Goal: Task Accomplishment & Management: Manage account settings

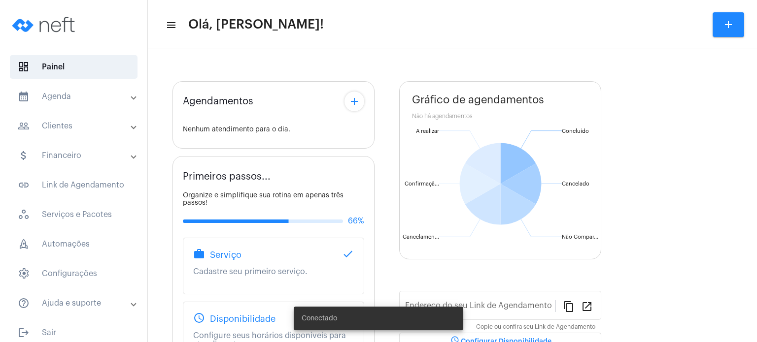
type input "[URL][DOMAIN_NAME]"
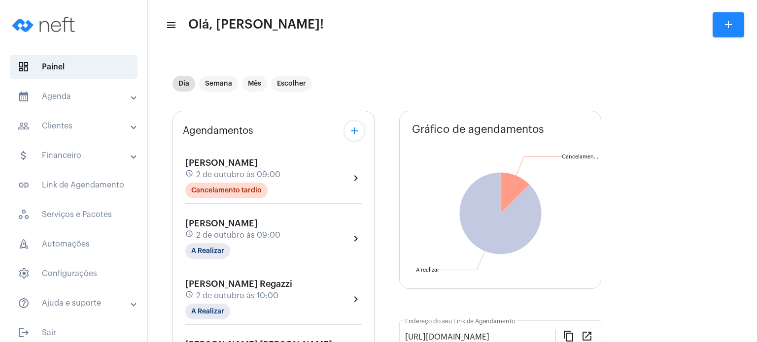
click at [213, 226] on span "[PERSON_NAME]" at bounding box center [221, 223] width 72 height 9
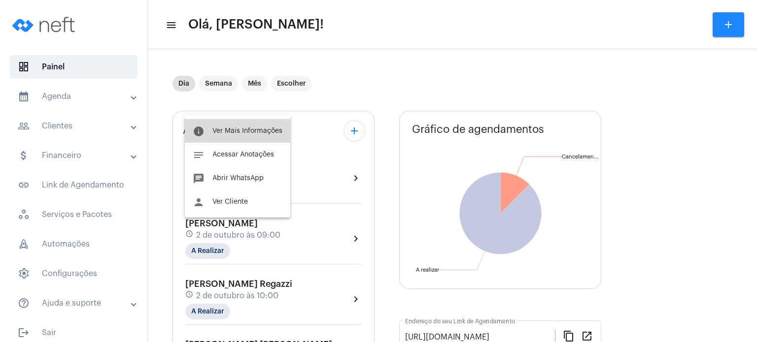
click at [252, 130] on span "Ver Mais Informações" at bounding box center [247, 131] width 70 height 7
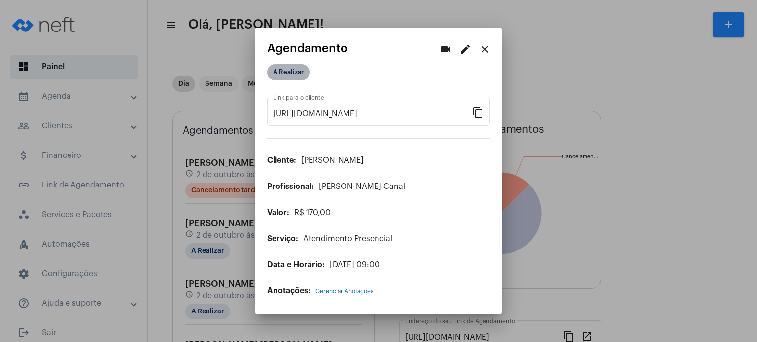
click at [287, 76] on mat-chip "A Realizar" at bounding box center [288, 73] width 42 height 16
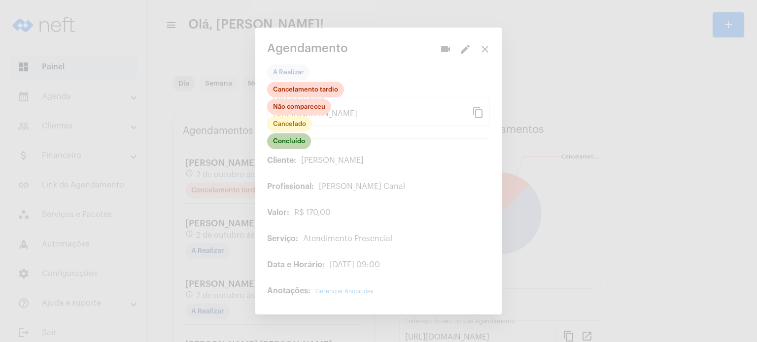
click at [288, 145] on mat-chip "Concluído" at bounding box center [289, 142] width 44 height 16
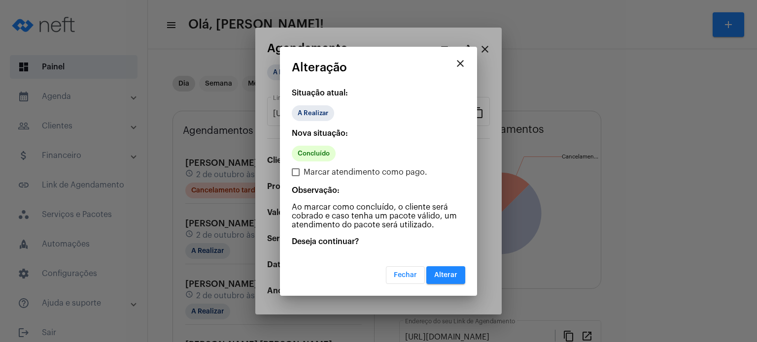
click at [449, 273] on span "Alterar" at bounding box center [445, 275] width 23 height 7
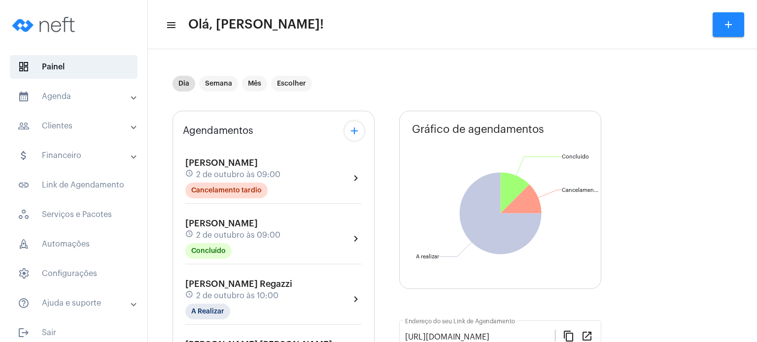
click at [88, 106] on mat-expansion-panel-header "calendar_month_outlined Agenda" at bounding box center [76, 97] width 141 height 24
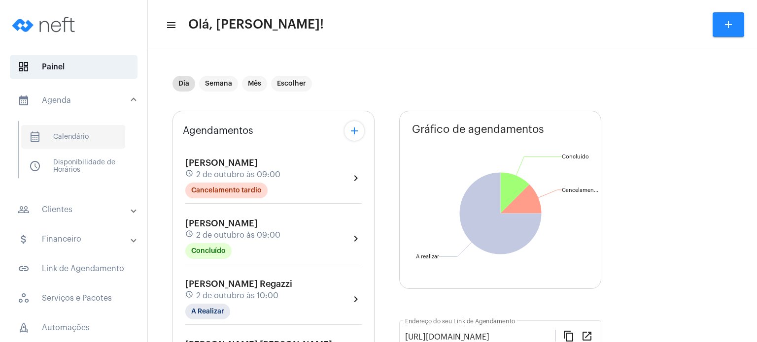
click at [66, 132] on span "calendar_month_outlined Calendário" at bounding box center [73, 137] width 104 height 24
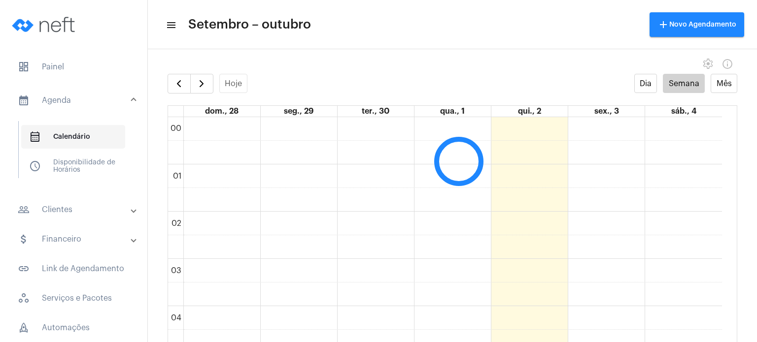
scroll to position [284, 0]
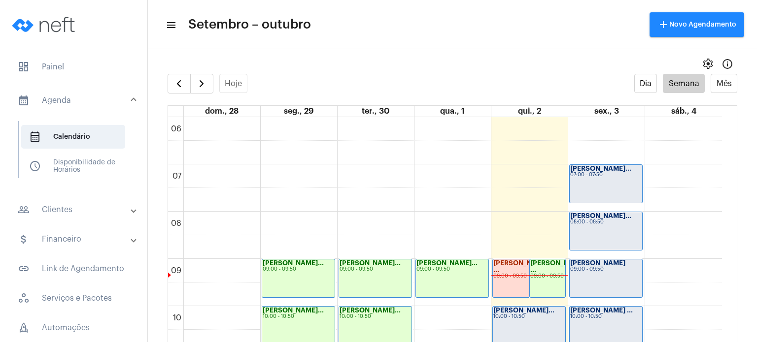
click at [622, 268] on div "09:00 - 09:50" at bounding box center [605, 269] width 71 height 5
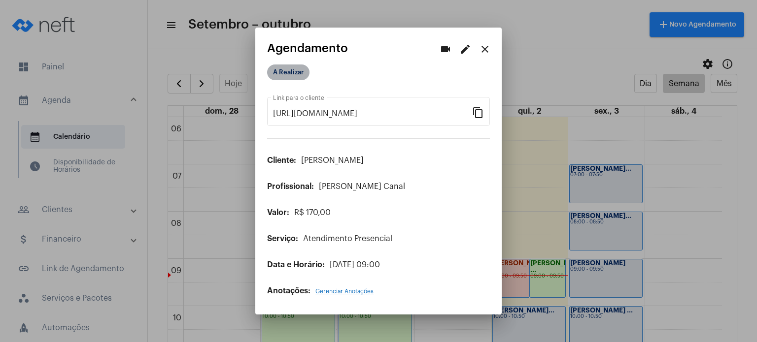
click at [288, 72] on mat-chip "A Realizar" at bounding box center [288, 73] width 42 height 16
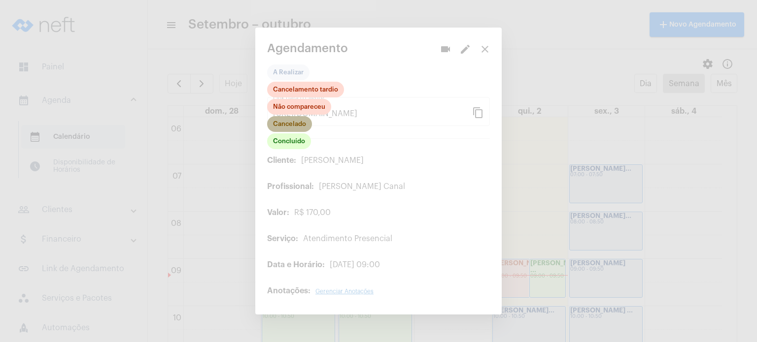
click at [301, 132] on mat-chip "Cancelado" at bounding box center [289, 124] width 45 height 16
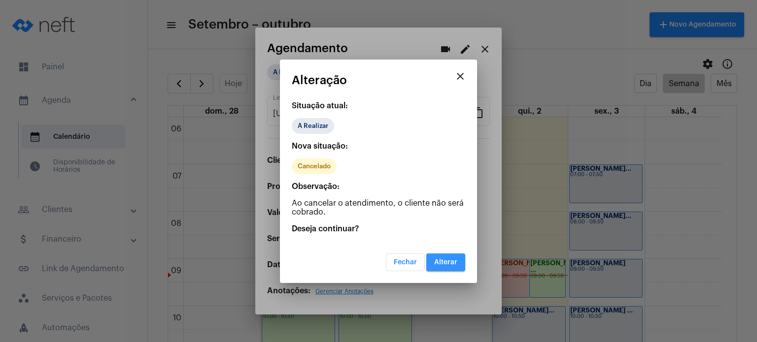
click at [455, 259] on span "Alterar" at bounding box center [445, 262] width 23 height 7
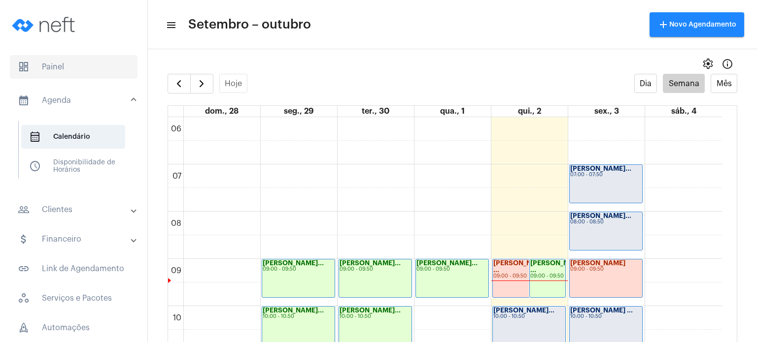
click at [99, 72] on span "dashboard Painel" at bounding box center [74, 67] width 128 height 24
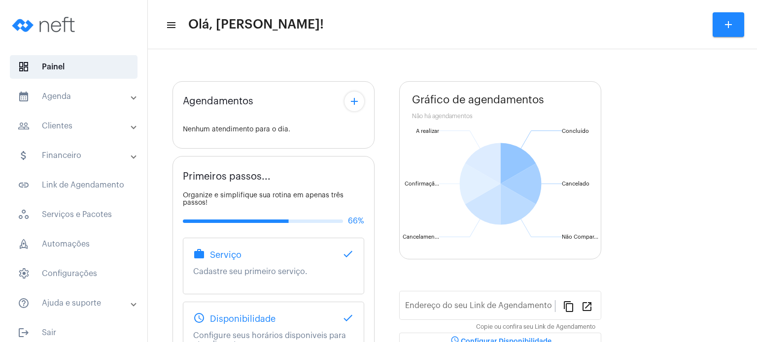
type input "[URL][DOMAIN_NAME]"
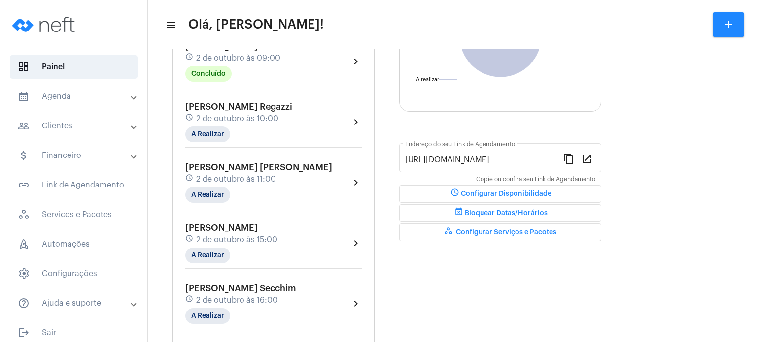
scroll to position [158, 0]
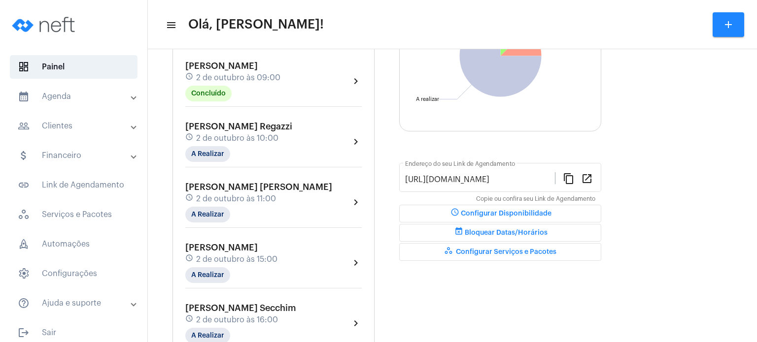
click at [207, 73] on span "2 de outubro às 09:00" at bounding box center [238, 77] width 84 height 9
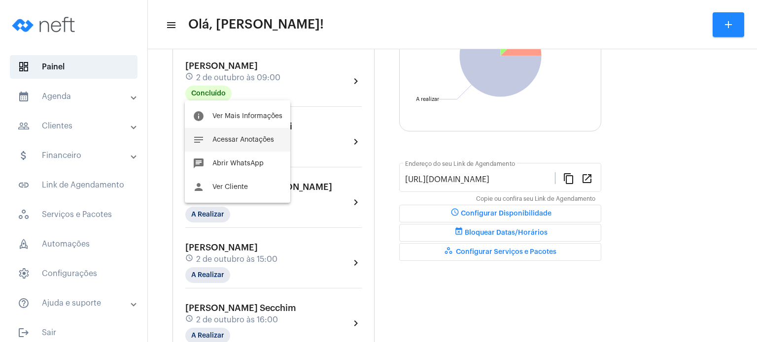
click at [209, 136] on button "notes Acessar Anotações" at bounding box center [237, 140] width 105 height 24
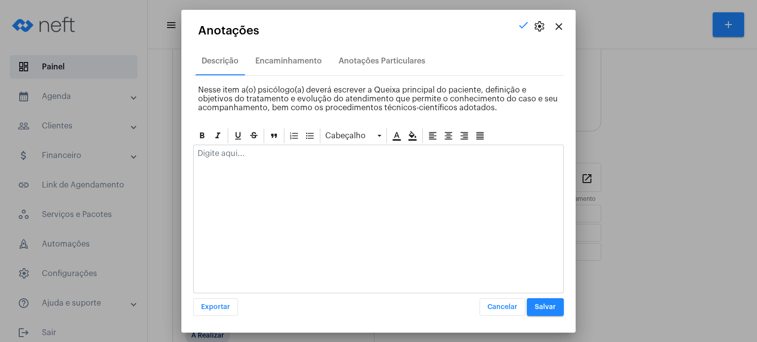
click at [221, 159] on div at bounding box center [379, 156] width 370 height 22
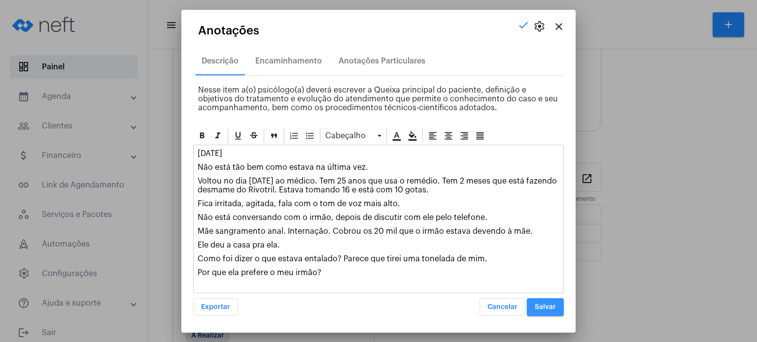
click at [555, 309] on span "Salvar" at bounding box center [545, 307] width 21 height 7
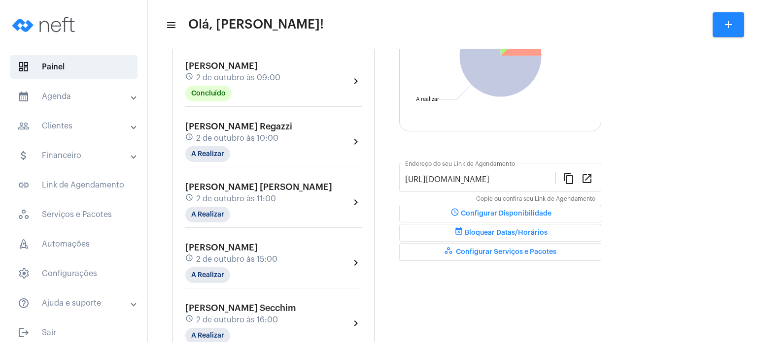
click at [219, 73] on span "2 de outubro às 09:00" at bounding box center [238, 77] width 84 height 9
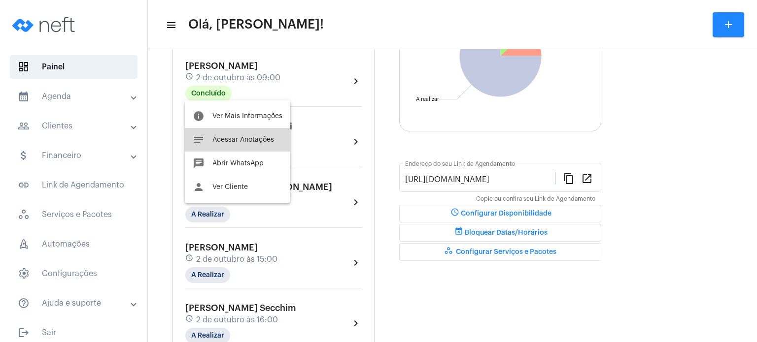
click at [212, 144] on button "notes Acessar Anotações" at bounding box center [237, 140] width 105 height 24
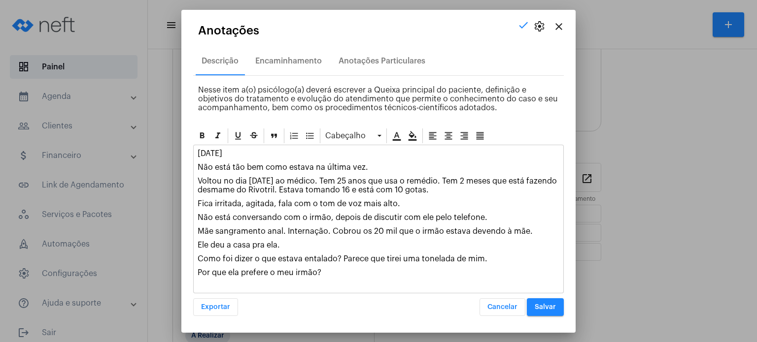
click at [545, 303] on button "Salvar" at bounding box center [545, 308] width 37 height 18
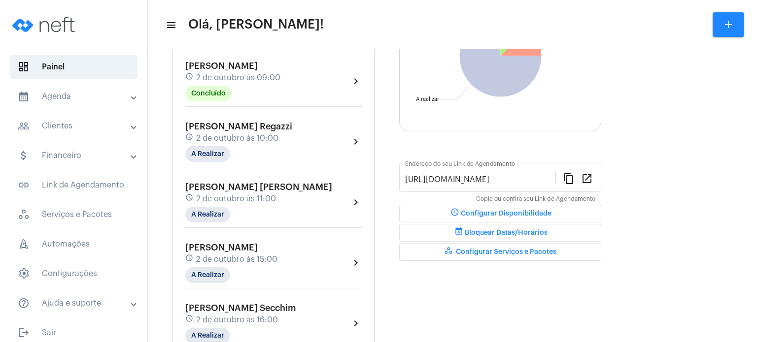
click at [211, 144] on div "[PERSON_NAME] Regazzi schedule [DATE] 10:00 A Realizar" at bounding box center [238, 142] width 107 height 40
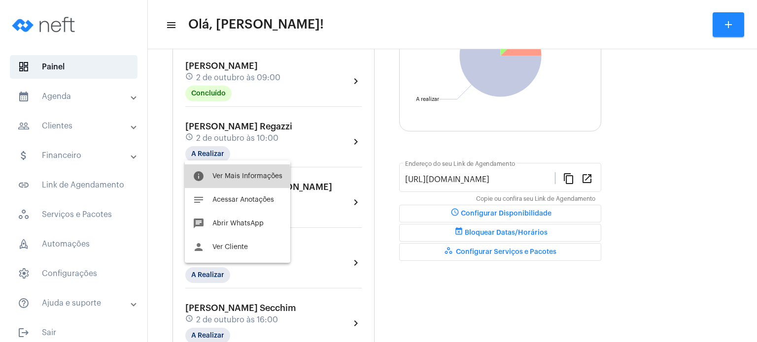
click at [213, 177] on span "Ver Mais Informações" at bounding box center [247, 176] width 70 height 7
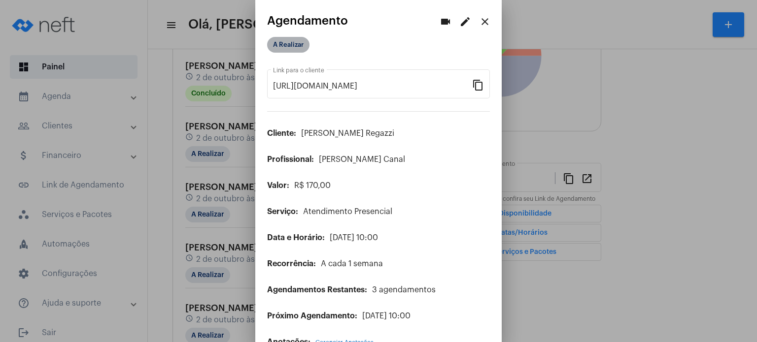
click at [295, 38] on mat-chip "A Realizar" at bounding box center [288, 45] width 42 height 16
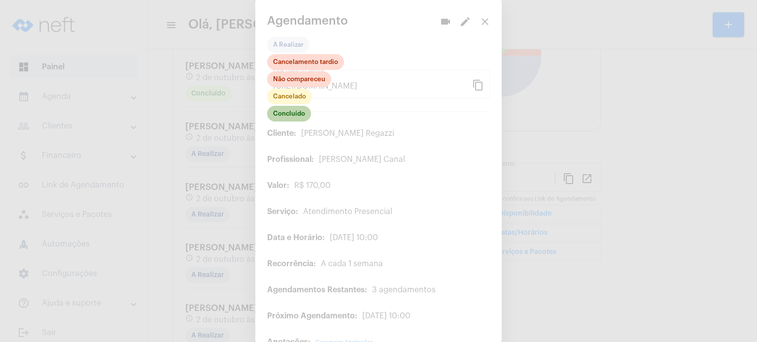
click at [291, 111] on mat-chip "Concluído" at bounding box center [289, 114] width 44 height 16
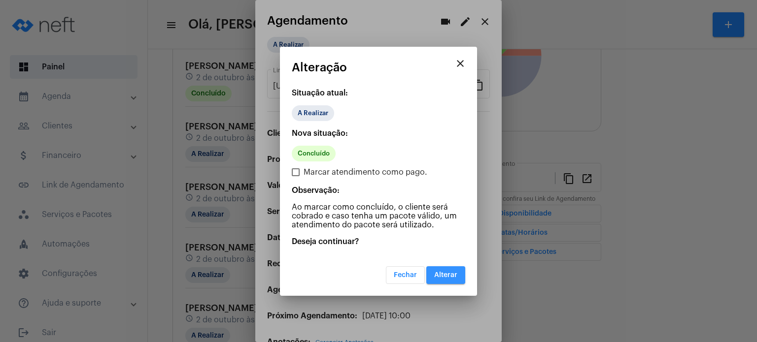
click at [441, 271] on button "Alterar" at bounding box center [445, 276] width 39 height 18
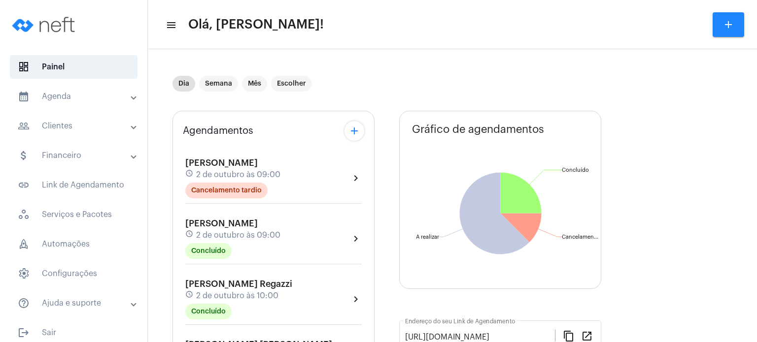
click at [34, 90] on mat-expansion-panel-header "calendar_month_outlined Agenda" at bounding box center [76, 97] width 141 height 24
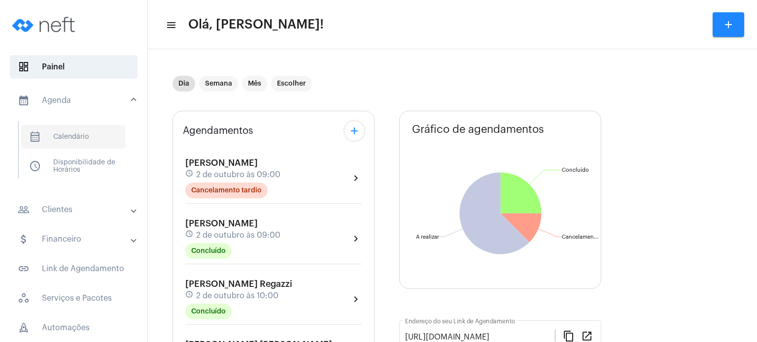
click at [50, 134] on span "calendar_month_outlined Calendário" at bounding box center [73, 137] width 104 height 24
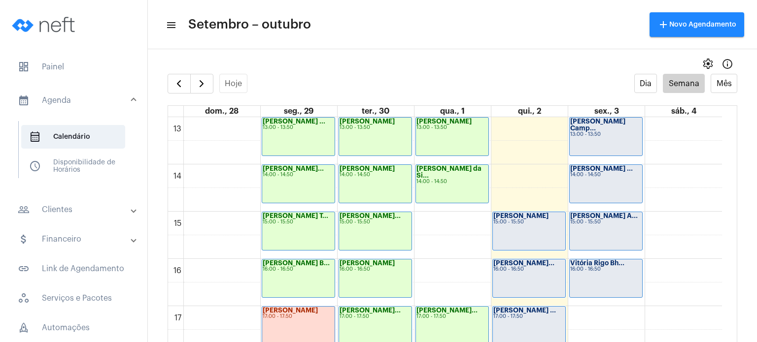
scroll to position [617, 0]
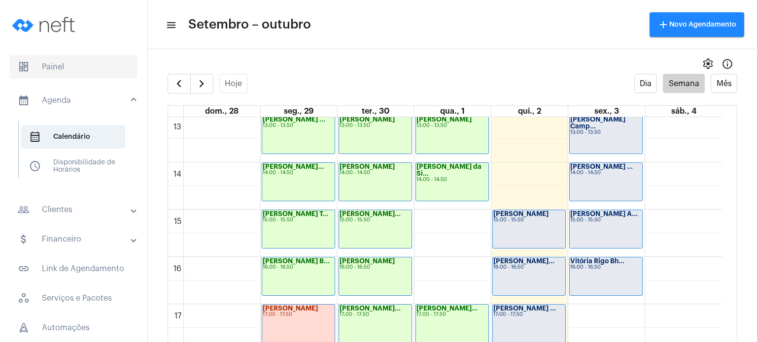
click at [65, 74] on span "dashboard Painel" at bounding box center [74, 67] width 128 height 24
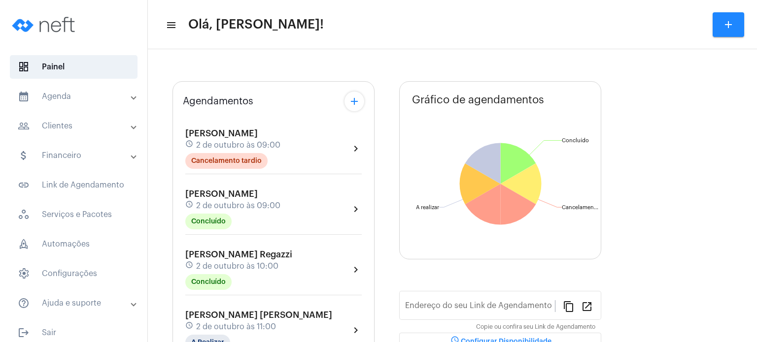
type input "[URL][DOMAIN_NAME]"
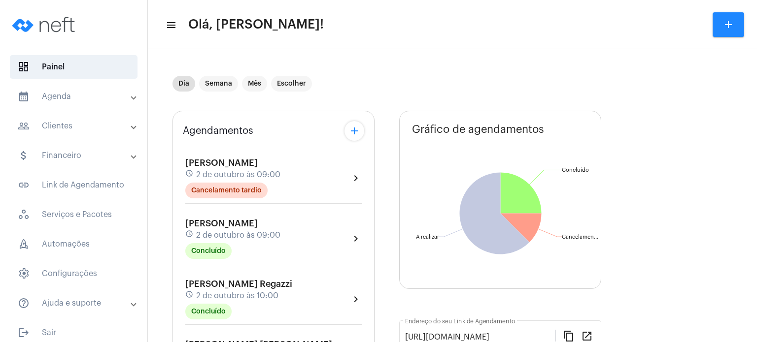
click at [237, 285] on span "[PERSON_NAME] Regazzi" at bounding box center [238, 284] width 107 height 9
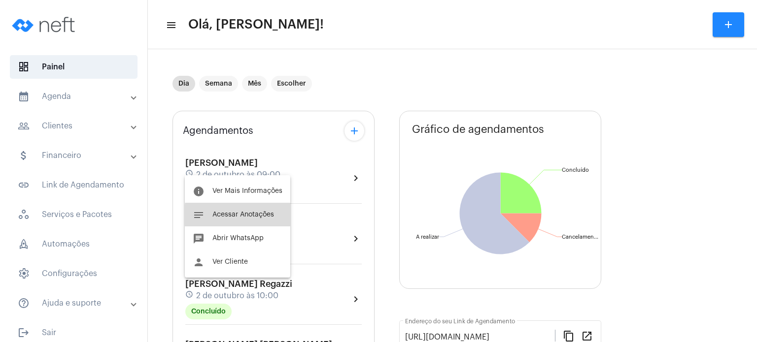
click at [250, 217] on span "Acessar Anotações" at bounding box center [243, 214] width 62 height 7
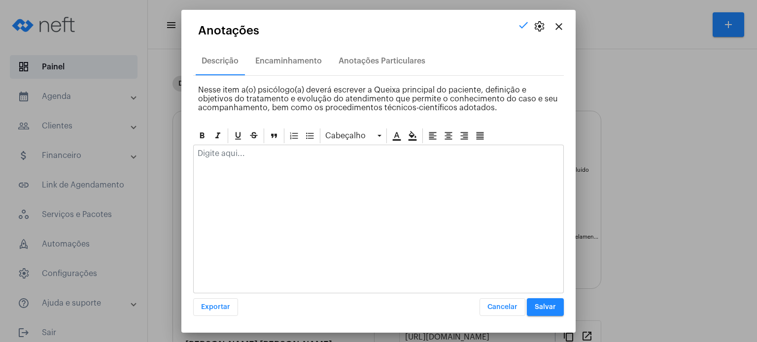
click at [289, 165] on div at bounding box center [379, 156] width 370 height 22
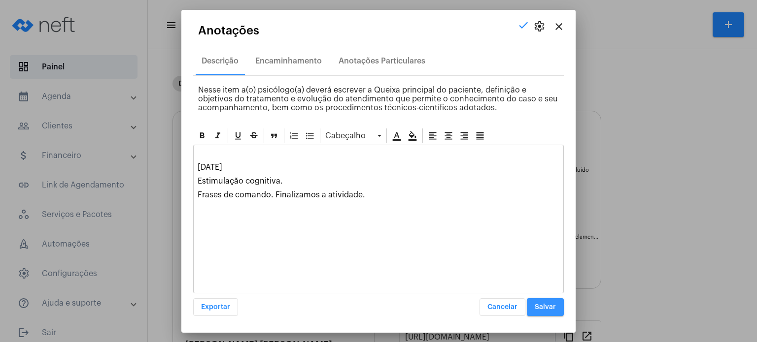
click at [546, 306] on span "Salvar" at bounding box center [545, 307] width 21 height 7
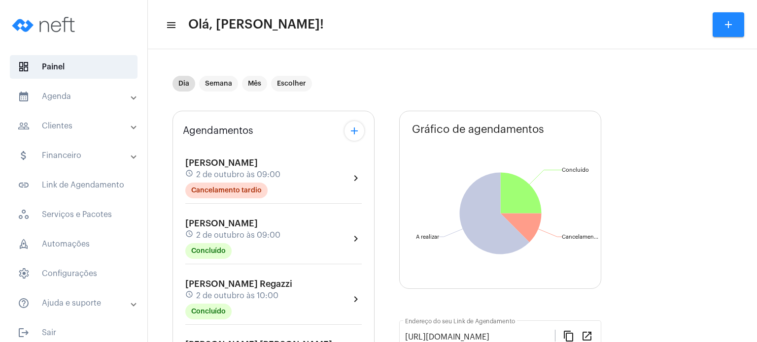
click at [77, 100] on mat-panel-title "calendar_month_outlined Agenda" at bounding box center [75, 97] width 114 height 12
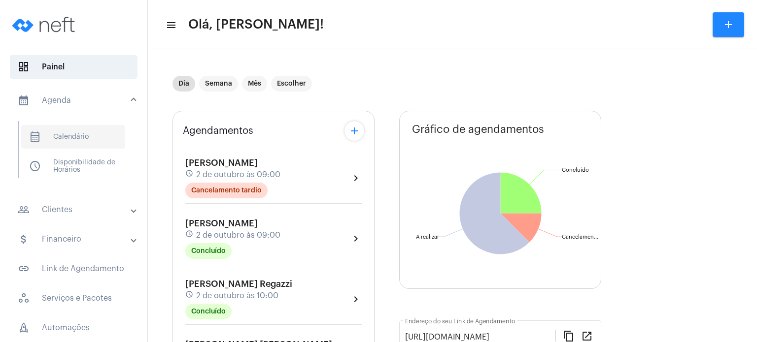
click at [71, 136] on span "calendar_month_outlined Calendário" at bounding box center [73, 137] width 104 height 24
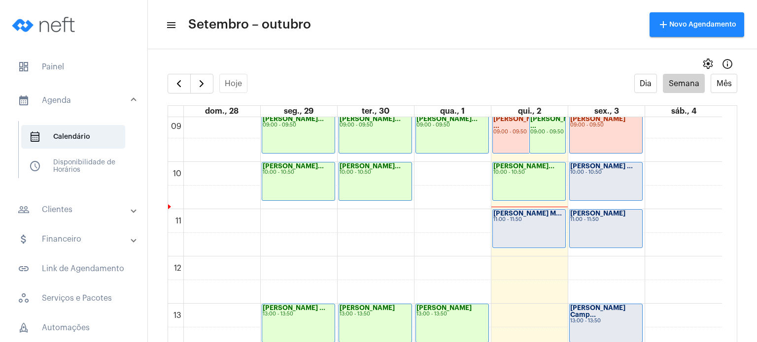
scroll to position [464, 0]
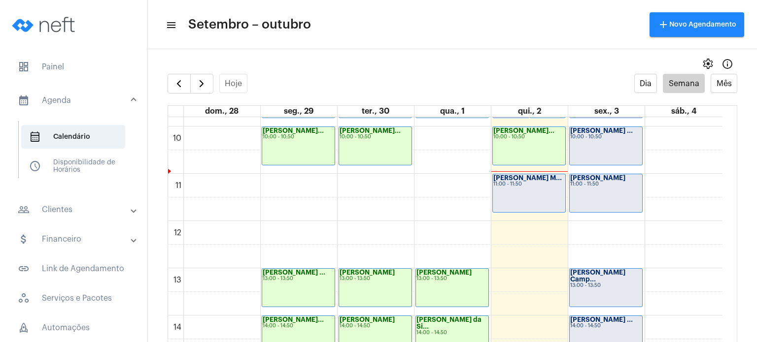
click at [625, 193] on div "[PERSON_NAME] 11:00 - 11:50" at bounding box center [606, 193] width 72 height 38
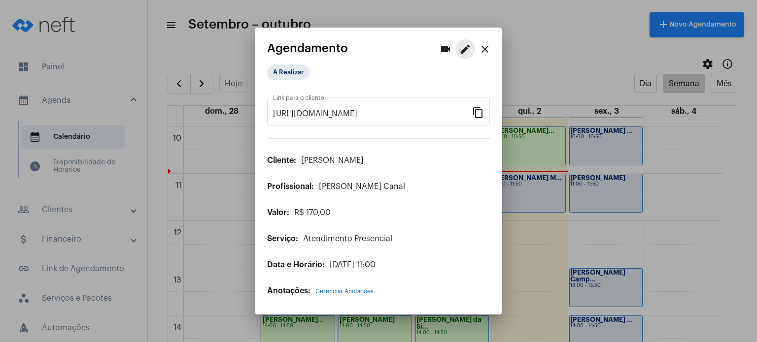
click at [464, 43] on mat-icon "edit" at bounding box center [465, 49] width 12 height 12
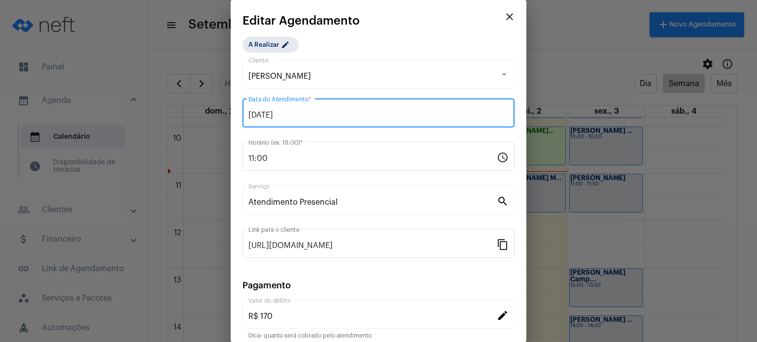
click at [377, 117] on input "[DATE]" at bounding box center [378, 115] width 260 height 9
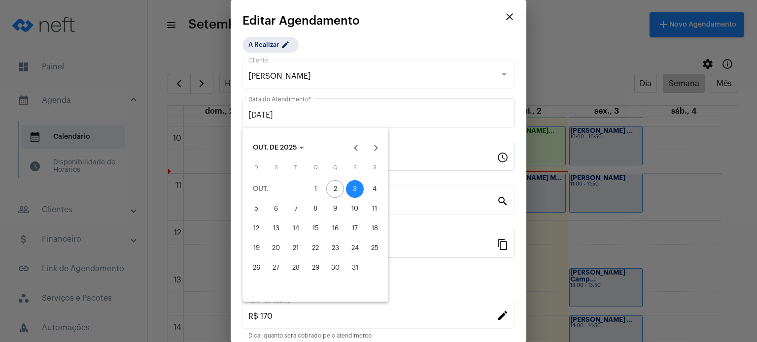
click at [294, 209] on div "7" at bounding box center [296, 209] width 18 height 18
type input "[DATE]"
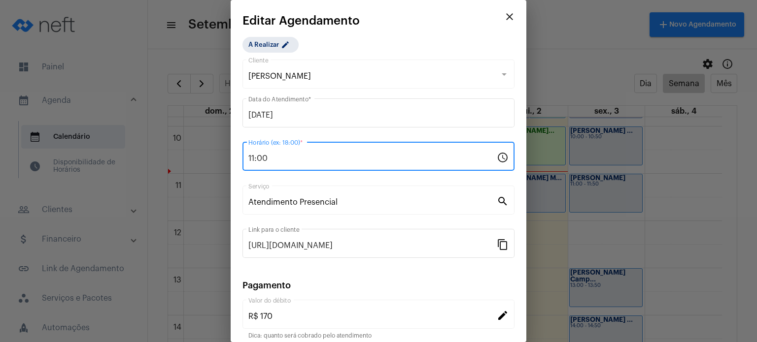
click at [283, 156] on input "11:00" at bounding box center [372, 158] width 248 height 9
type input "1"
type input "09:00"
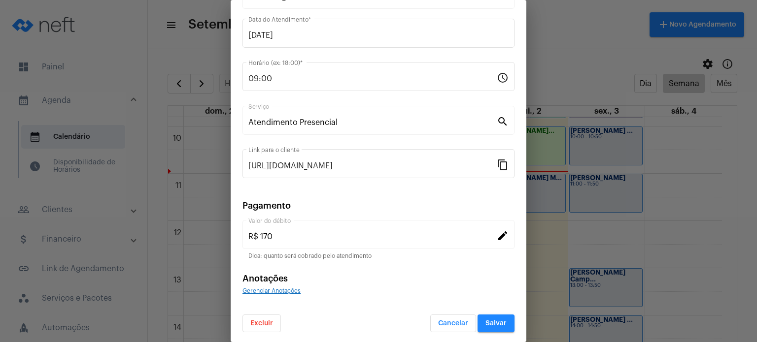
scroll to position [80, 0]
click at [494, 320] on span "Salvar" at bounding box center [495, 323] width 21 height 7
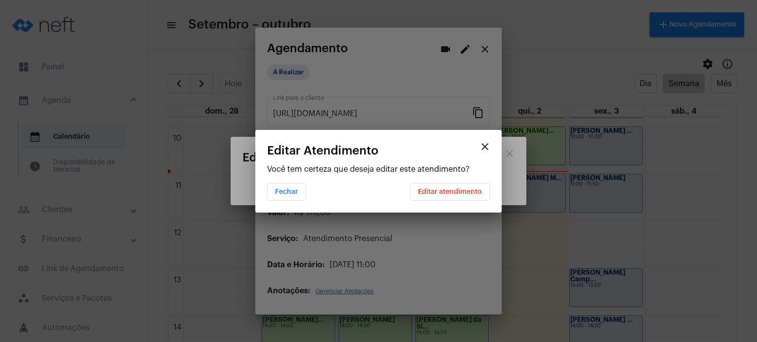
scroll to position [0, 0]
click at [442, 191] on span "Editar atendimento" at bounding box center [450, 192] width 64 height 7
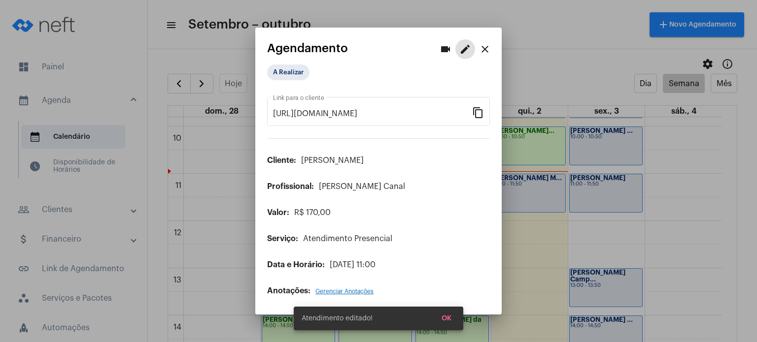
click at [485, 46] on mat-icon "close" at bounding box center [485, 49] width 12 height 12
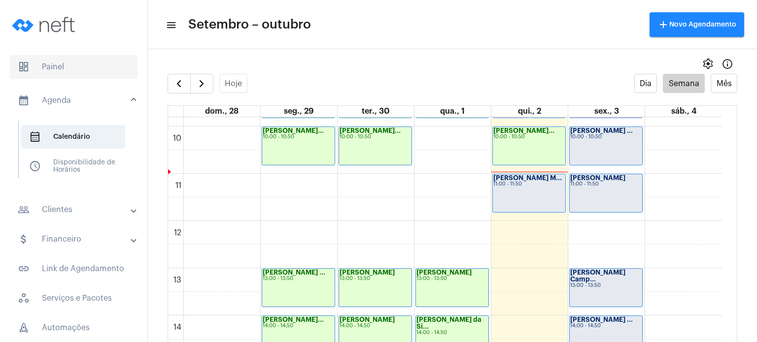
click at [76, 76] on span "dashboard Painel" at bounding box center [74, 67] width 128 height 24
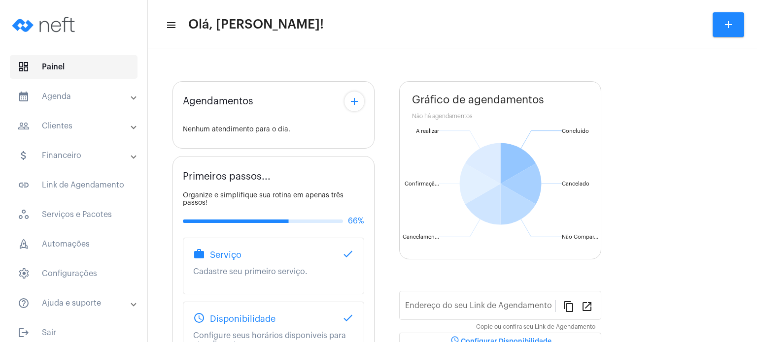
type input "[URL][DOMAIN_NAME]"
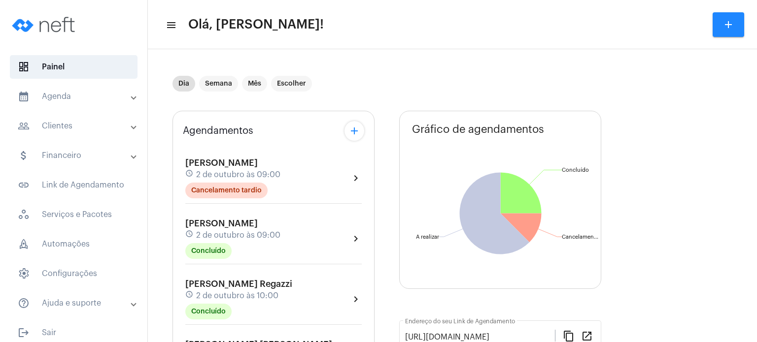
click at [54, 120] on mat-panel-title "people_outline Clientes" at bounding box center [75, 126] width 114 height 12
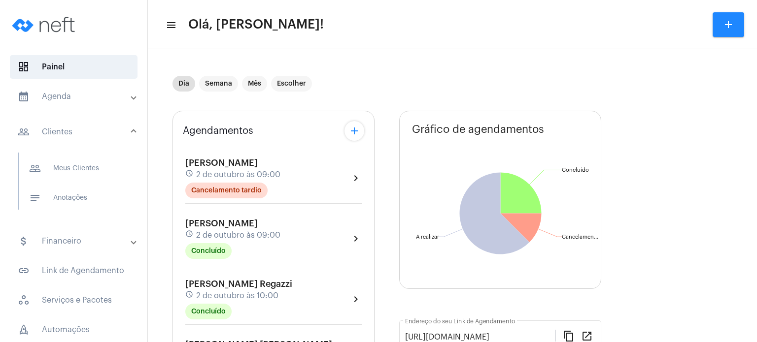
click at [67, 99] on mat-panel-title "calendar_month_outlined Agenda" at bounding box center [75, 97] width 114 height 12
click at [67, 136] on span "calendar_month_outlined Calendário" at bounding box center [73, 137] width 104 height 24
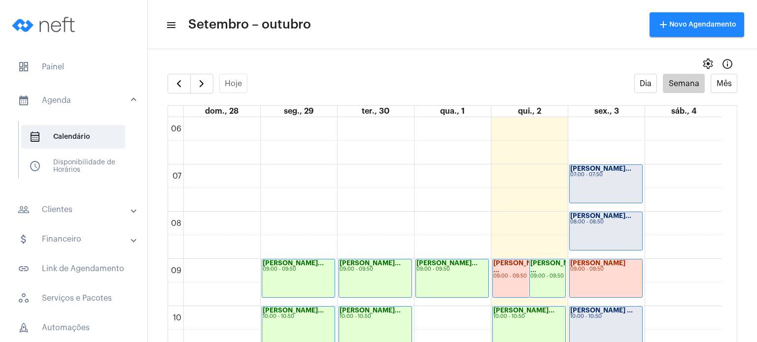
scroll to position [499, 0]
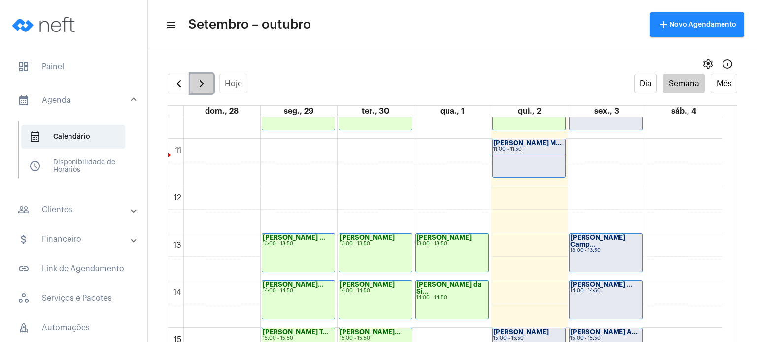
click at [204, 88] on span "button" at bounding box center [202, 84] width 12 height 12
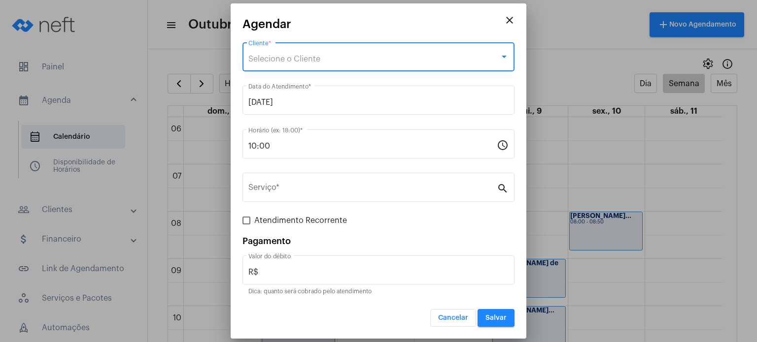
click at [349, 61] on div "Selecione o Cliente" at bounding box center [373, 59] width 251 height 9
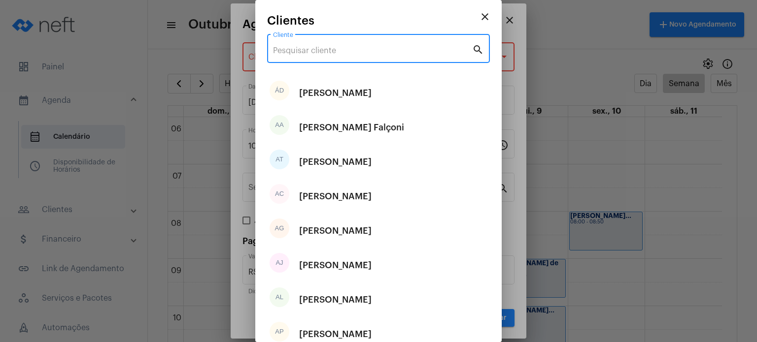
click at [349, 50] on input "Cliente" at bounding box center [372, 50] width 199 height 9
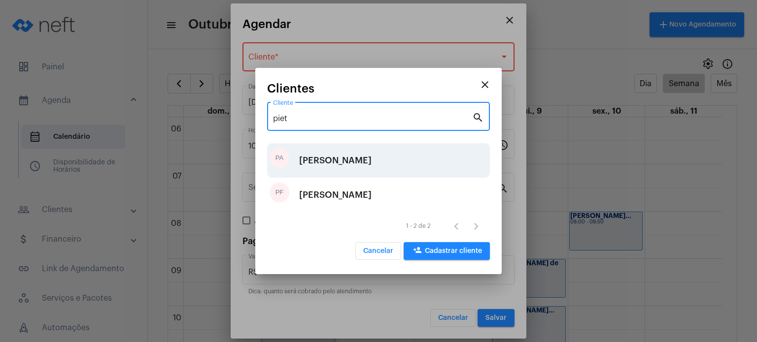
type input "piet"
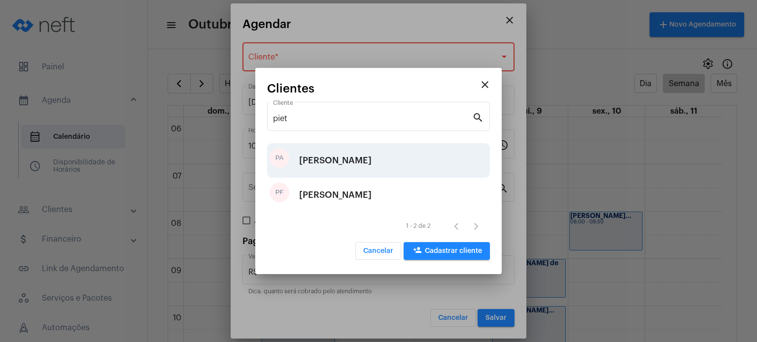
click at [334, 154] on div "[PERSON_NAME]" at bounding box center [335, 161] width 72 height 30
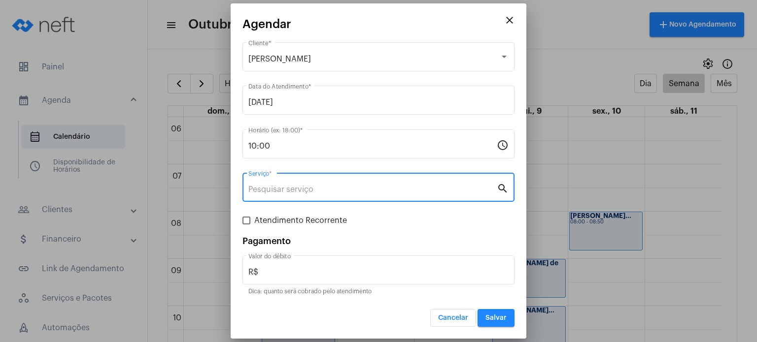
click at [319, 187] on input "Serviço *" at bounding box center [372, 189] width 248 height 9
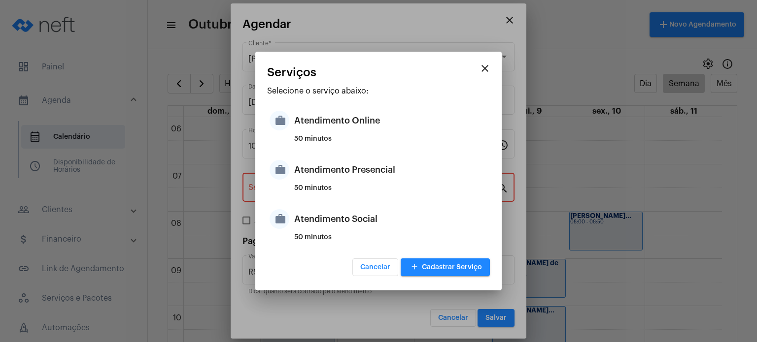
click at [319, 187] on div "50 minutos" at bounding box center [390, 192] width 193 height 15
type input "Atendimento Presencial"
type input "R$ 170"
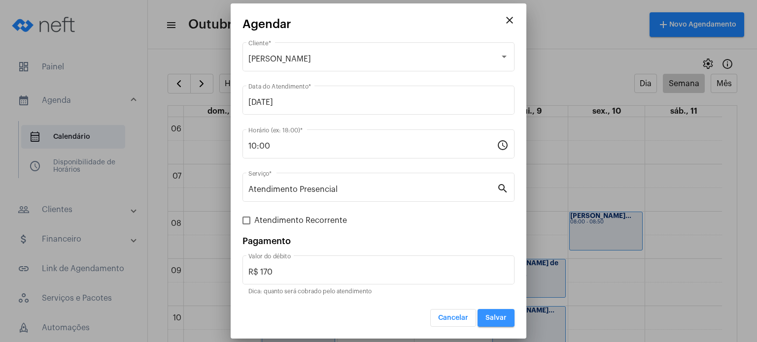
click at [483, 317] on button "Salvar" at bounding box center [495, 318] width 37 height 18
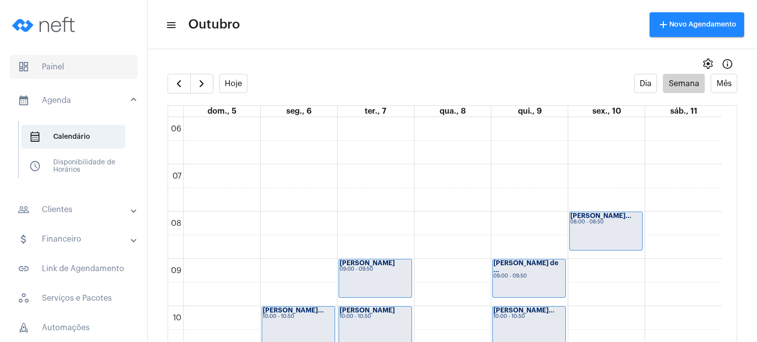
click at [56, 76] on span "dashboard Painel" at bounding box center [74, 67] width 128 height 24
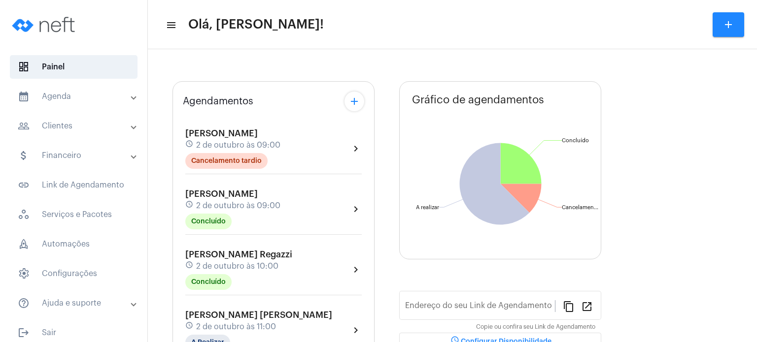
type input "[URL][DOMAIN_NAME]"
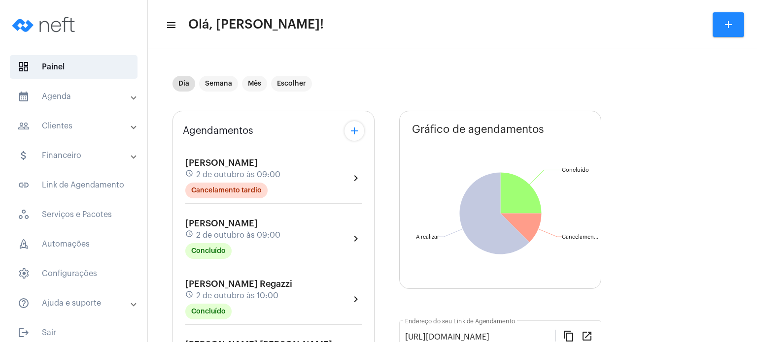
scroll to position [8, 0]
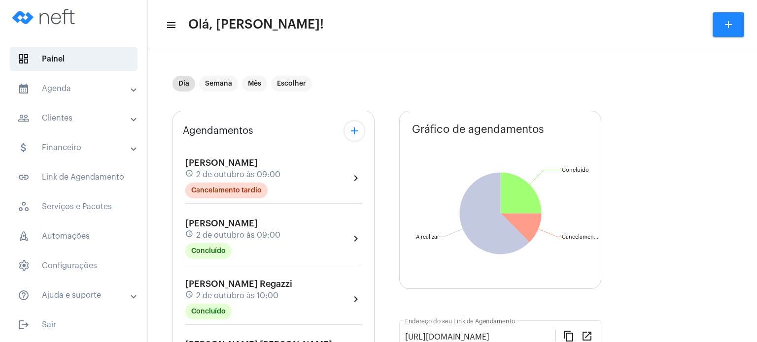
click at [191, 178] on mat-icon "schedule" at bounding box center [189, 175] width 9 height 11
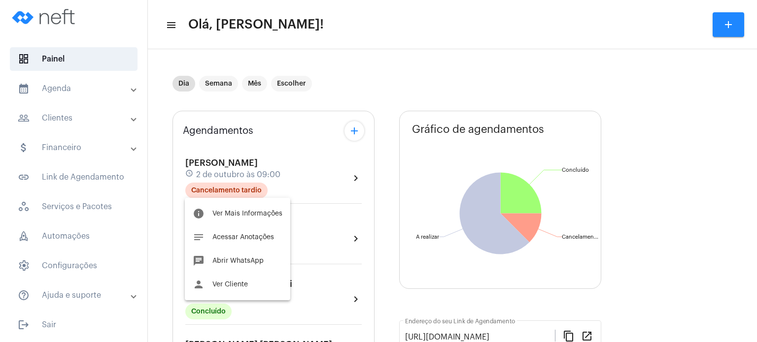
click at [70, 93] on div at bounding box center [378, 171] width 757 height 342
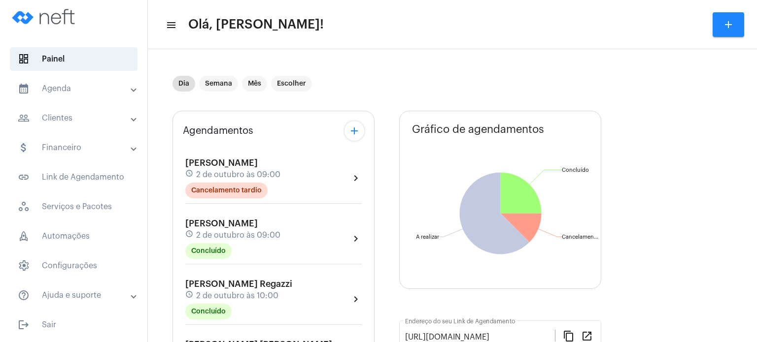
click at [70, 93] on mat-panel-title "calendar_month_outlined Agenda" at bounding box center [75, 89] width 114 height 12
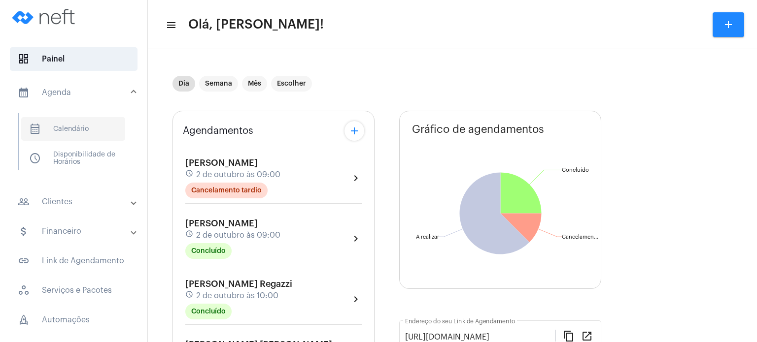
click at [68, 124] on span "calendar_month_outlined Calendário" at bounding box center [73, 129] width 104 height 24
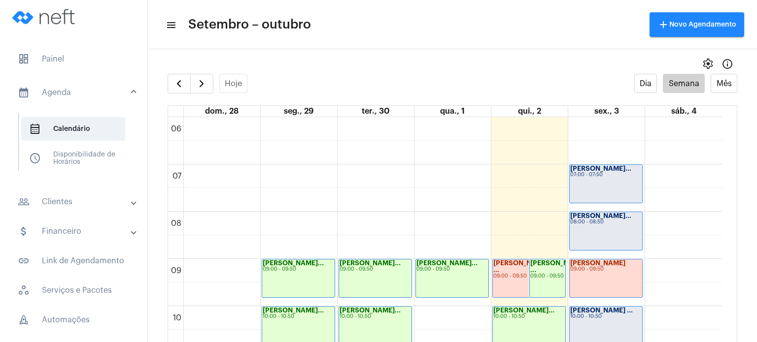
scroll to position [316, 0]
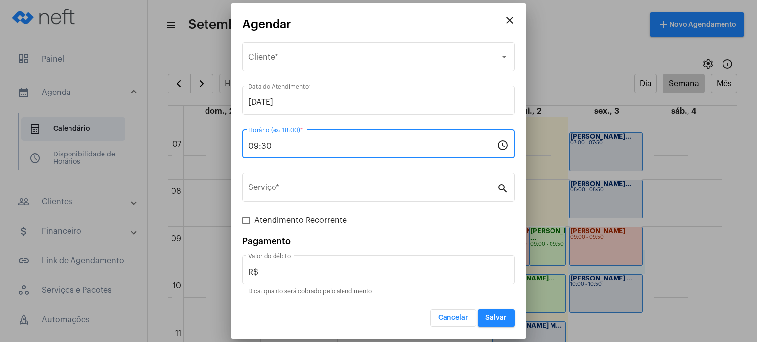
click at [430, 149] on input "09:30" at bounding box center [372, 146] width 248 height 9
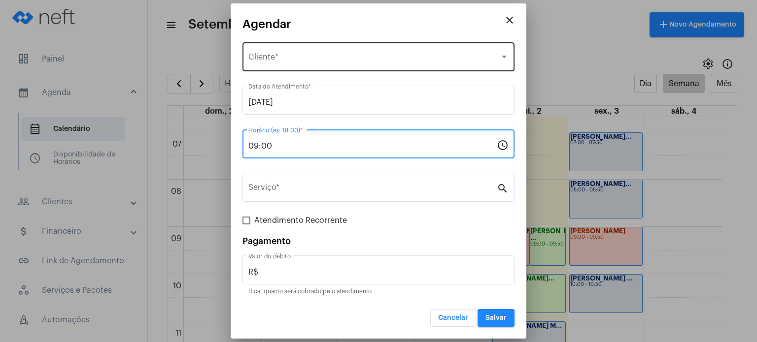
type input "09:00"
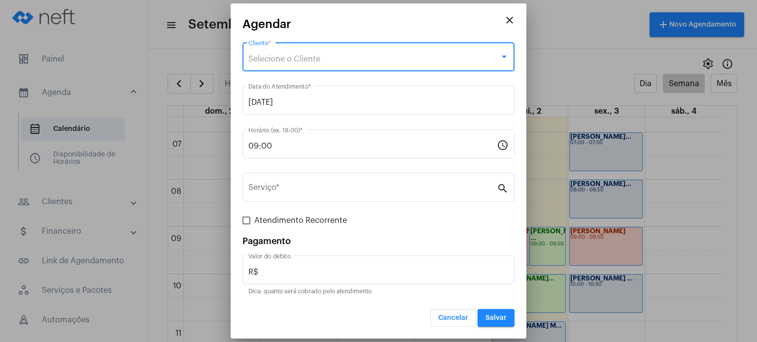
click at [274, 56] on span "Selecione o Cliente" at bounding box center [284, 59] width 72 height 8
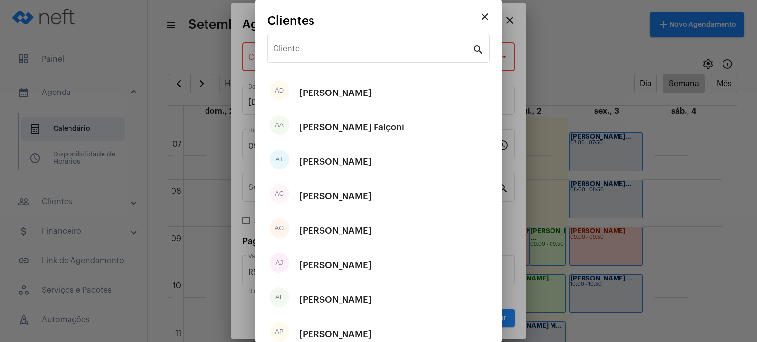
click at [274, 56] on div "Cliente" at bounding box center [372, 47] width 199 height 31
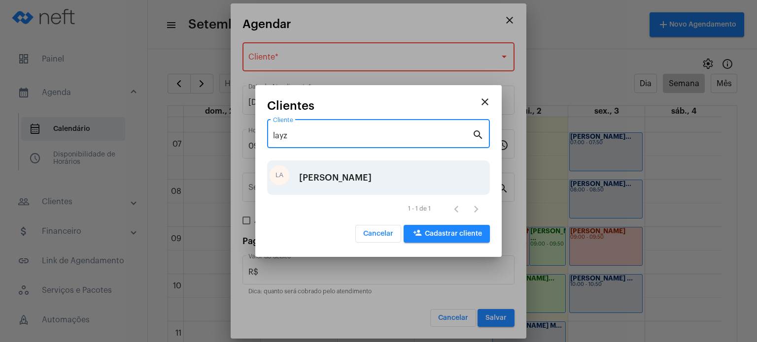
type input "layz"
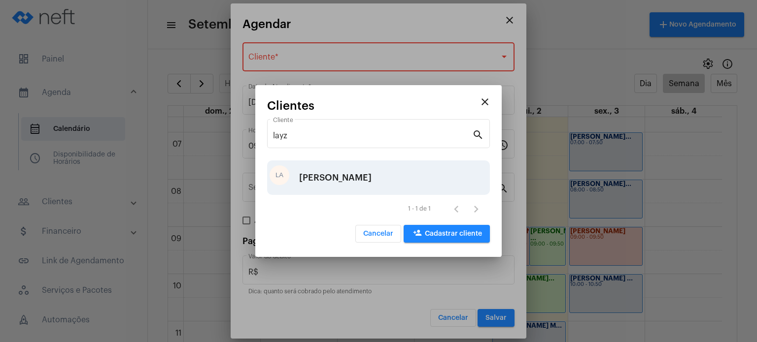
click at [340, 178] on div "[PERSON_NAME]" at bounding box center [335, 178] width 72 height 30
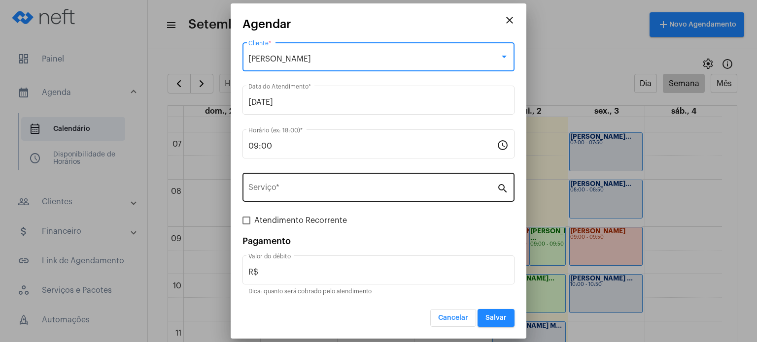
click at [319, 187] on input "Serviço *" at bounding box center [372, 189] width 248 height 9
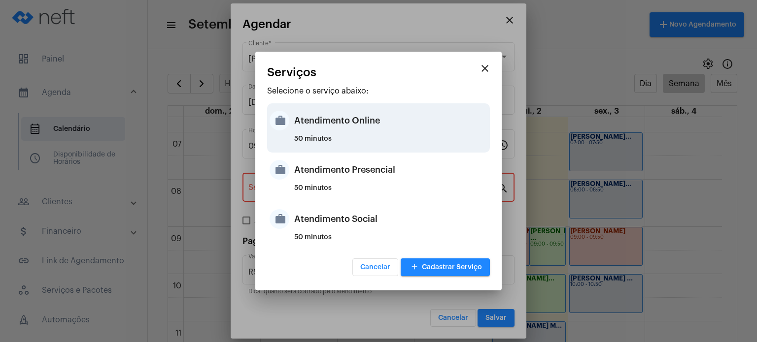
click at [321, 136] on div "50 minutos" at bounding box center [390, 143] width 193 height 15
type input "Atendimento Online"
type input "R$ 170"
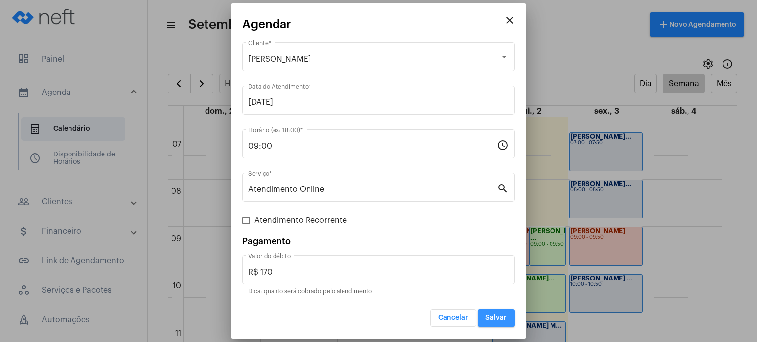
click at [494, 320] on span "Salvar" at bounding box center [495, 318] width 21 height 7
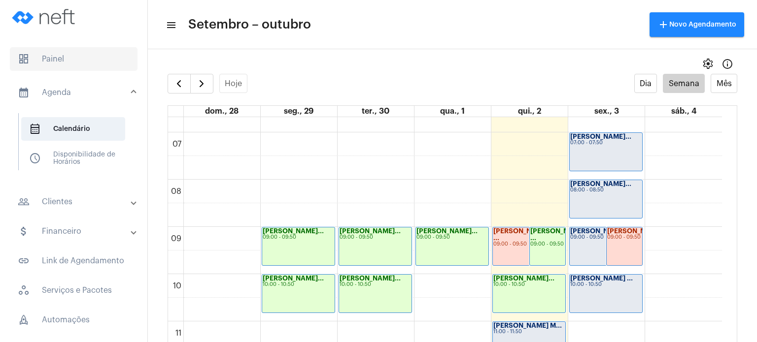
click at [74, 56] on span "dashboard Painel" at bounding box center [74, 59] width 128 height 24
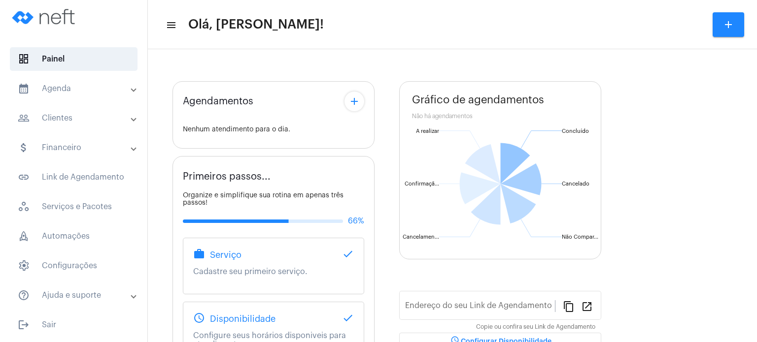
type input "[URL][DOMAIN_NAME]"
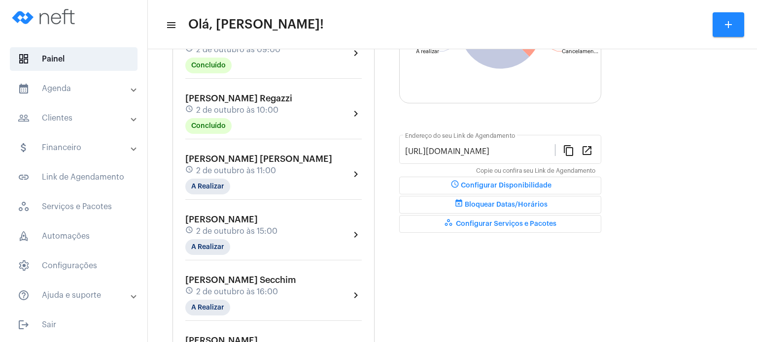
scroll to position [197, 0]
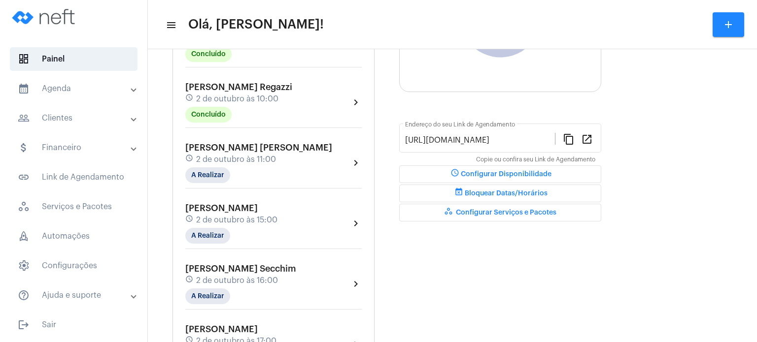
click at [227, 153] on div "[PERSON_NAME] schedule [DATE] 11:00 A Realizar" at bounding box center [258, 163] width 147 height 40
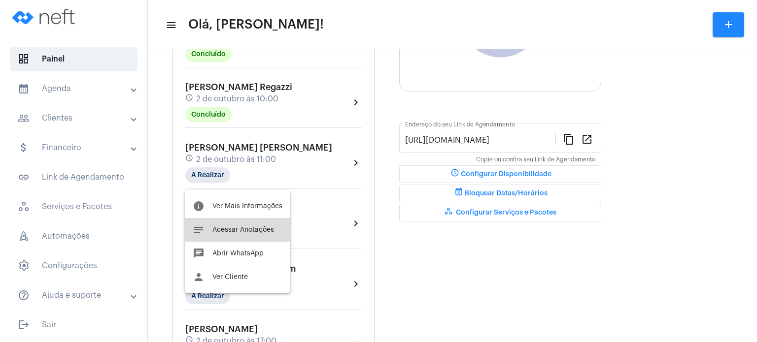
click at [225, 229] on span "Acessar Anotações" at bounding box center [243, 230] width 62 height 7
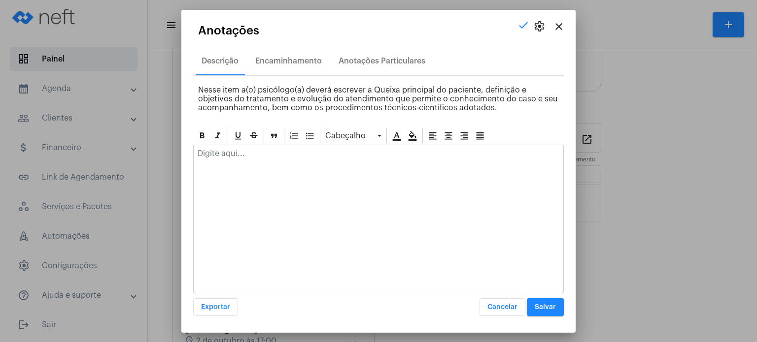
click at [278, 149] on p at bounding box center [379, 153] width 362 height 9
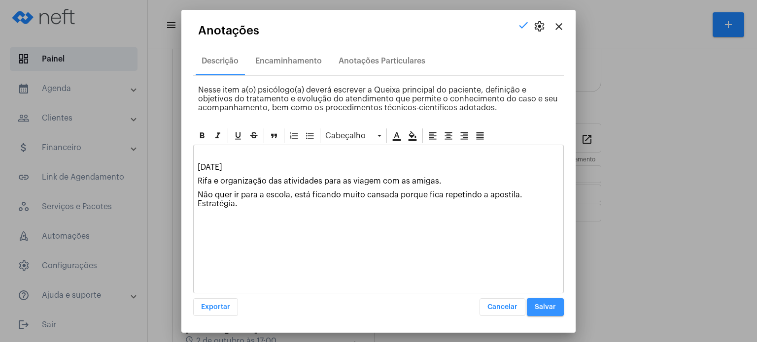
click at [533, 305] on button "Salvar" at bounding box center [545, 308] width 37 height 18
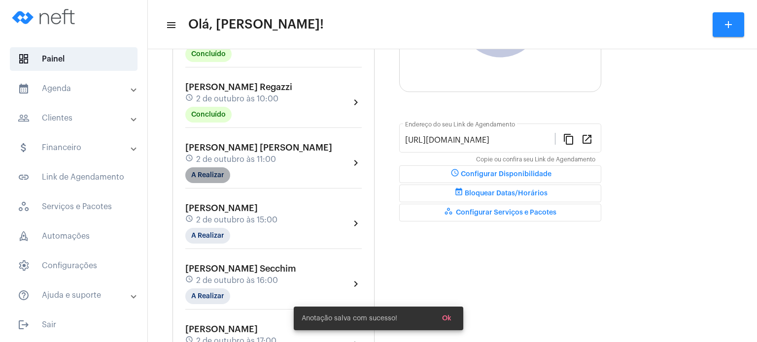
click at [199, 183] on mat-chip "A Realizar" at bounding box center [207, 176] width 45 height 16
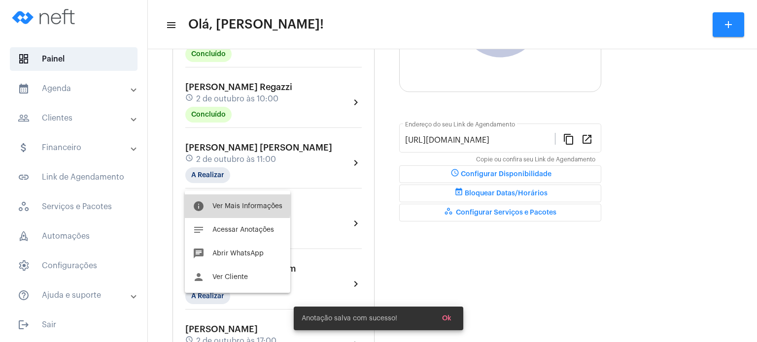
click at [210, 203] on button "info Ver Mais Informações" at bounding box center [237, 207] width 105 height 24
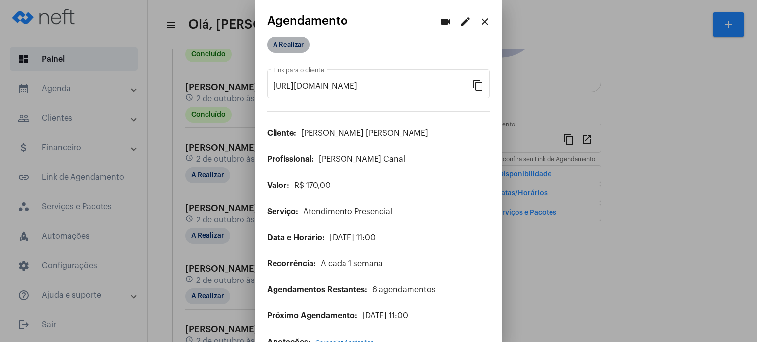
click at [287, 43] on mat-chip "A Realizar" at bounding box center [288, 45] width 42 height 16
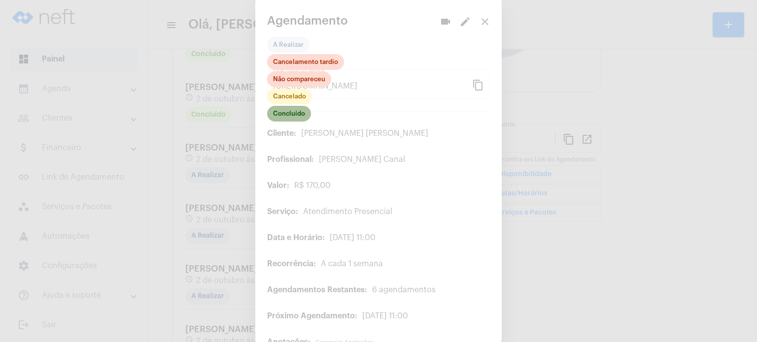
click at [285, 111] on mat-chip "Concluído" at bounding box center [289, 114] width 44 height 16
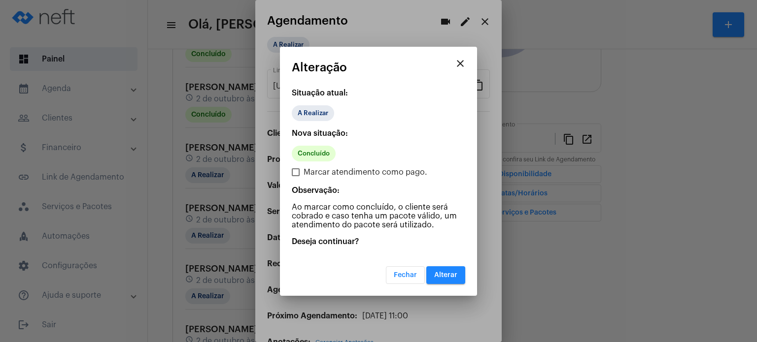
click at [449, 275] on span "Alterar" at bounding box center [445, 275] width 23 height 7
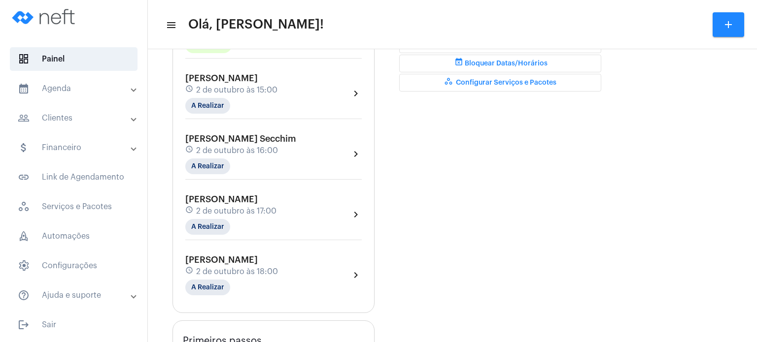
scroll to position [335, 0]
